Goal: Information Seeking & Learning: Find specific fact

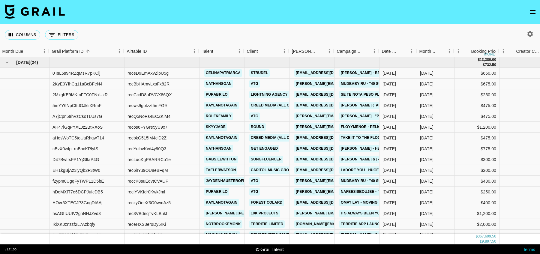
scroll to position [0, 1]
click at [62, 32] on button "0 Filters" at bounding box center [61, 35] width 33 height 10
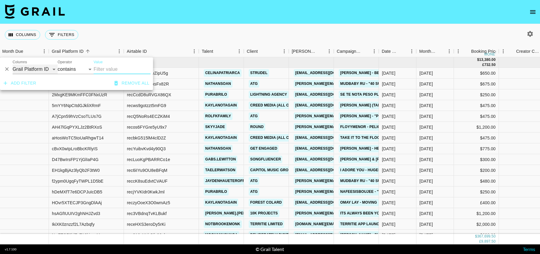
click at [44, 71] on select "Grail Platform ID Airtable ID Talent Manager Client [PERSON_NAME] Campaign (Typ…" at bounding box center [35, 70] width 45 height 10
select select "talentName"
click at [13, 65] on select "Grail Platform ID Airtable ID Talent Manager Client [PERSON_NAME] Campaign (Typ…" at bounding box center [35, 70] width 45 height 10
click at [123, 70] on input "Value" at bounding box center [122, 70] width 57 height 10
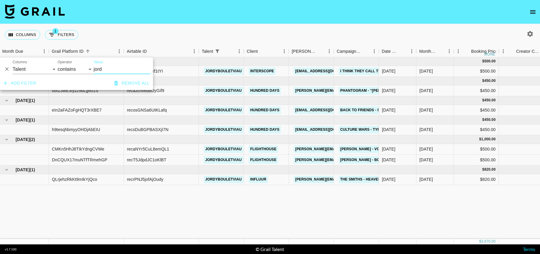
type input "jord"
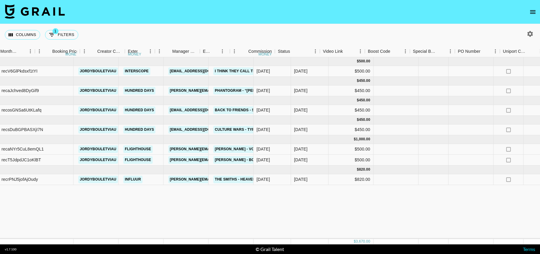
scroll to position [0, 0]
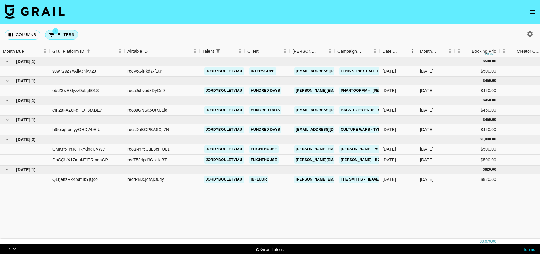
click at [64, 36] on button "1 Filters" at bounding box center [61, 35] width 33 height 10
select select "talentName"
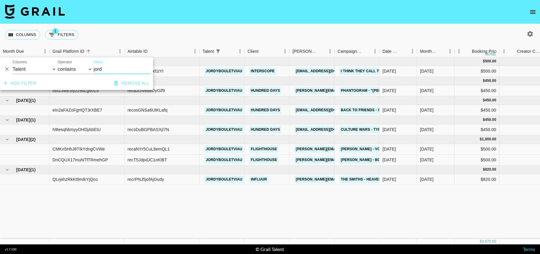
click at [108, 70] on input "jord" at bounding box center [122, 70] width 57 height 10
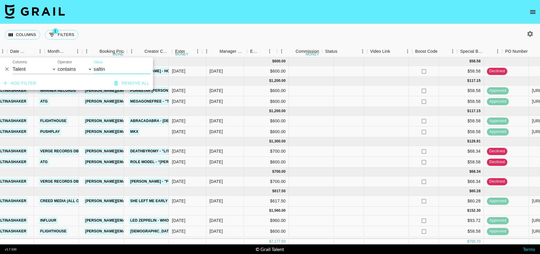
scroll to position [2, 0]
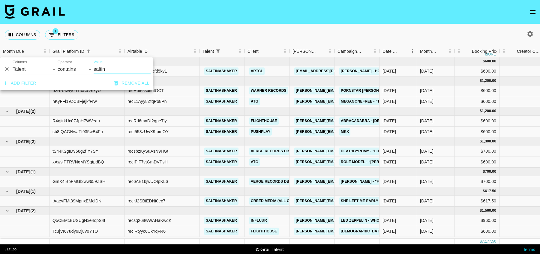
click at [101, 68] on input "saltin" at bounding box center [122, 70] width 57 height 10
type input "saltin"
click at [129, 81] on button "Remove all" at bounding box center [132, 83] width 40 height 11
